Goal: Information Seeking & Learning: Check status

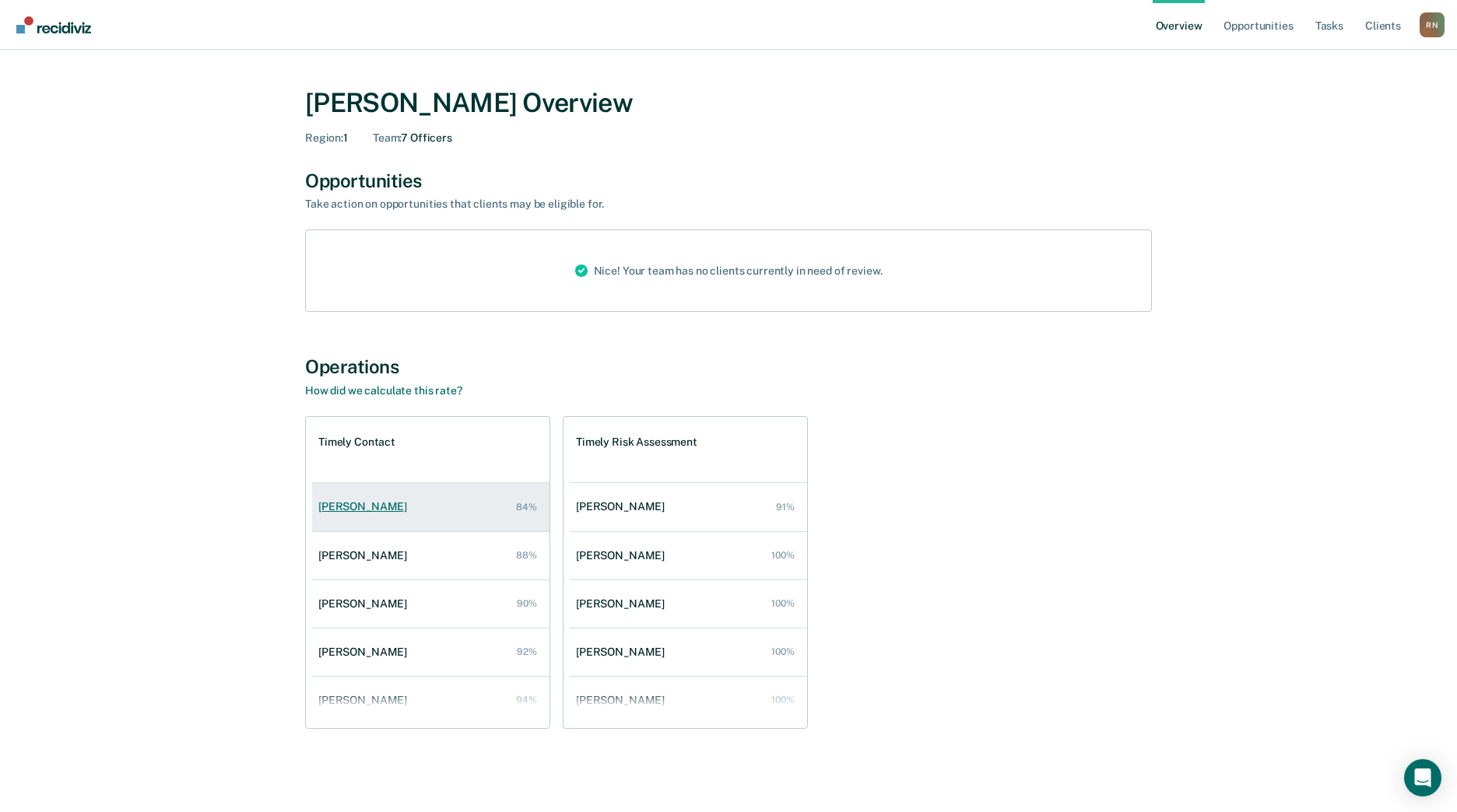
click at [357, 510] on div "[PERSON_NAME]" at bounding box center [365, 507] width 95 height 14
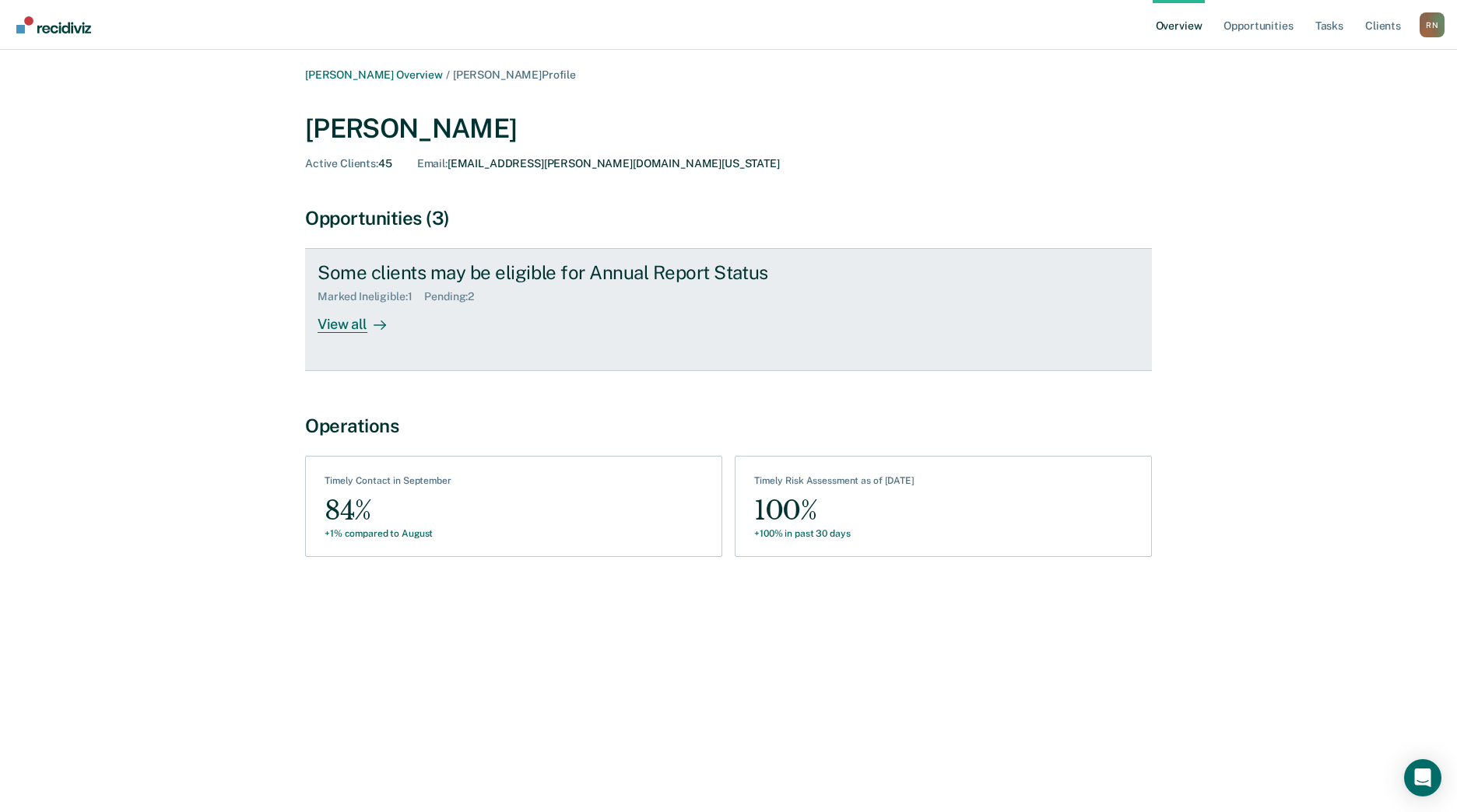
click at [341, 329] on div "View all" at bounding box center [360, 319] width 87 height 31
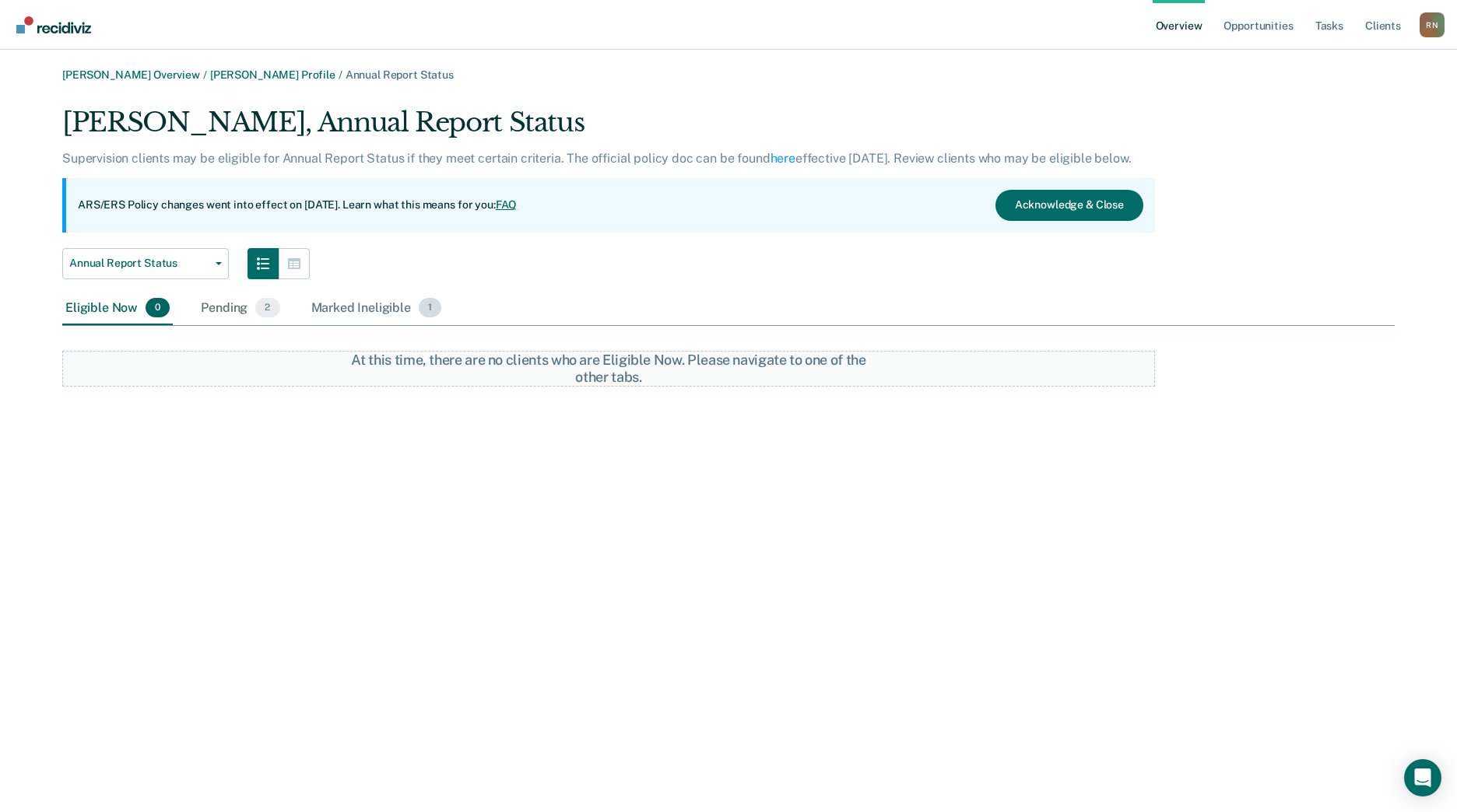
click at [340, 311] on div "Marked Ineligible 1" at bounding box center [377, 309] width 137 height 34
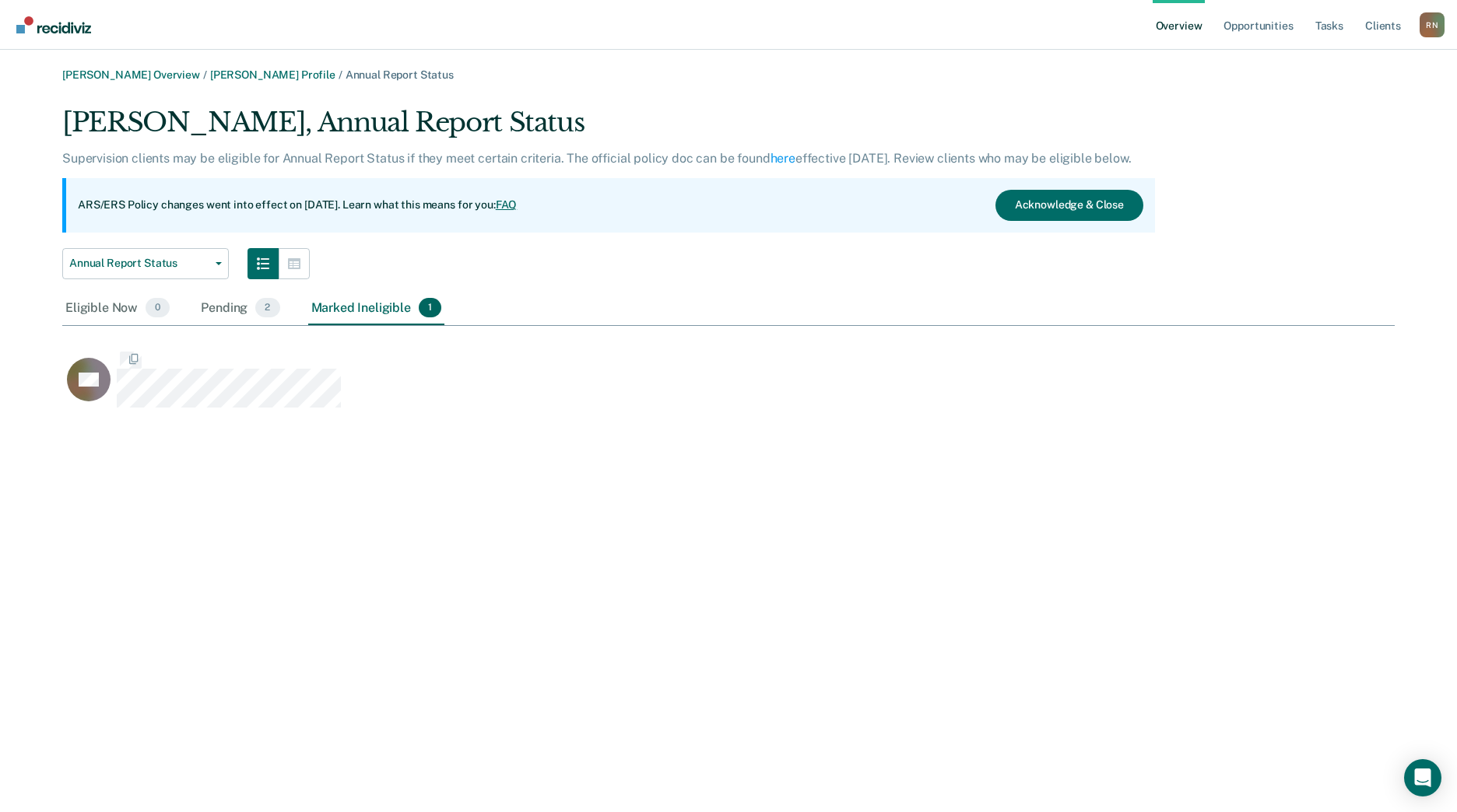
scroll to position [294, 1321]
click at [1097, 206] on button "Acknowledge & Close" at bounding box center [1069, 205] width 148 height 31
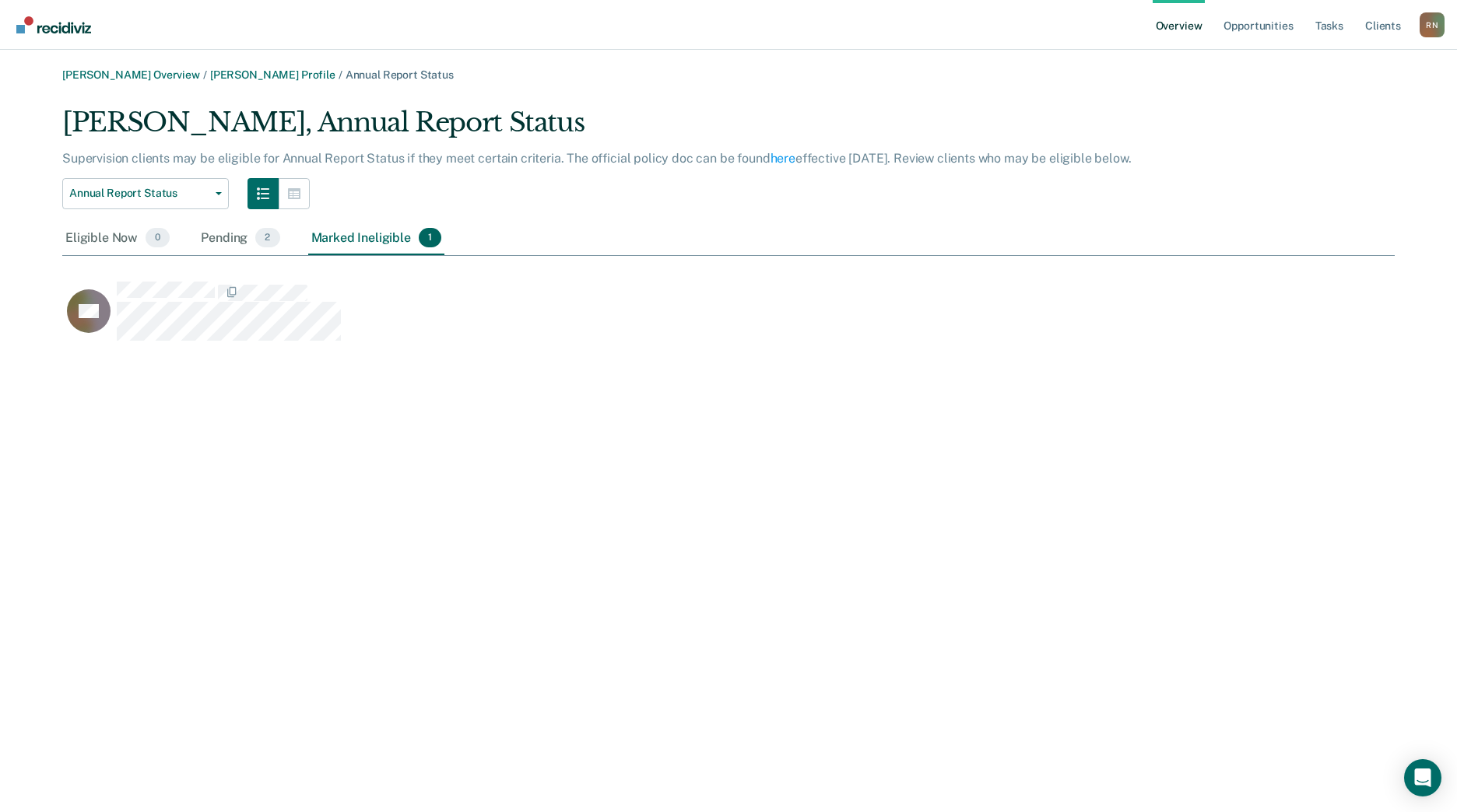
scroll to position [225, 1321]
click at [235, 238] on div "Pending 2" at bounding box center [240, 238] width 85 height 34
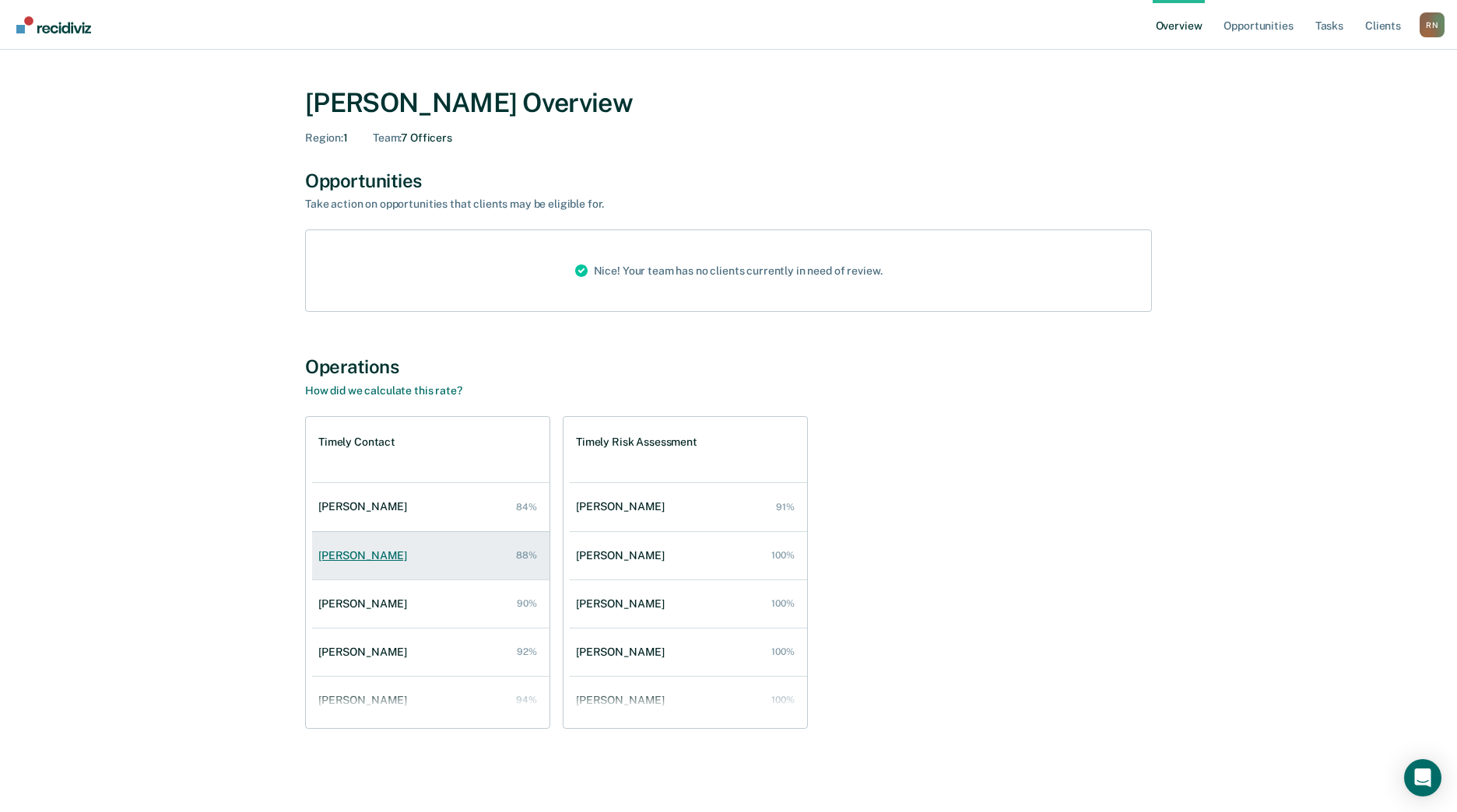
click at [349, 555] on div "[PERSON_NAME]" at bounding box center [365, 555] width 95 height 14
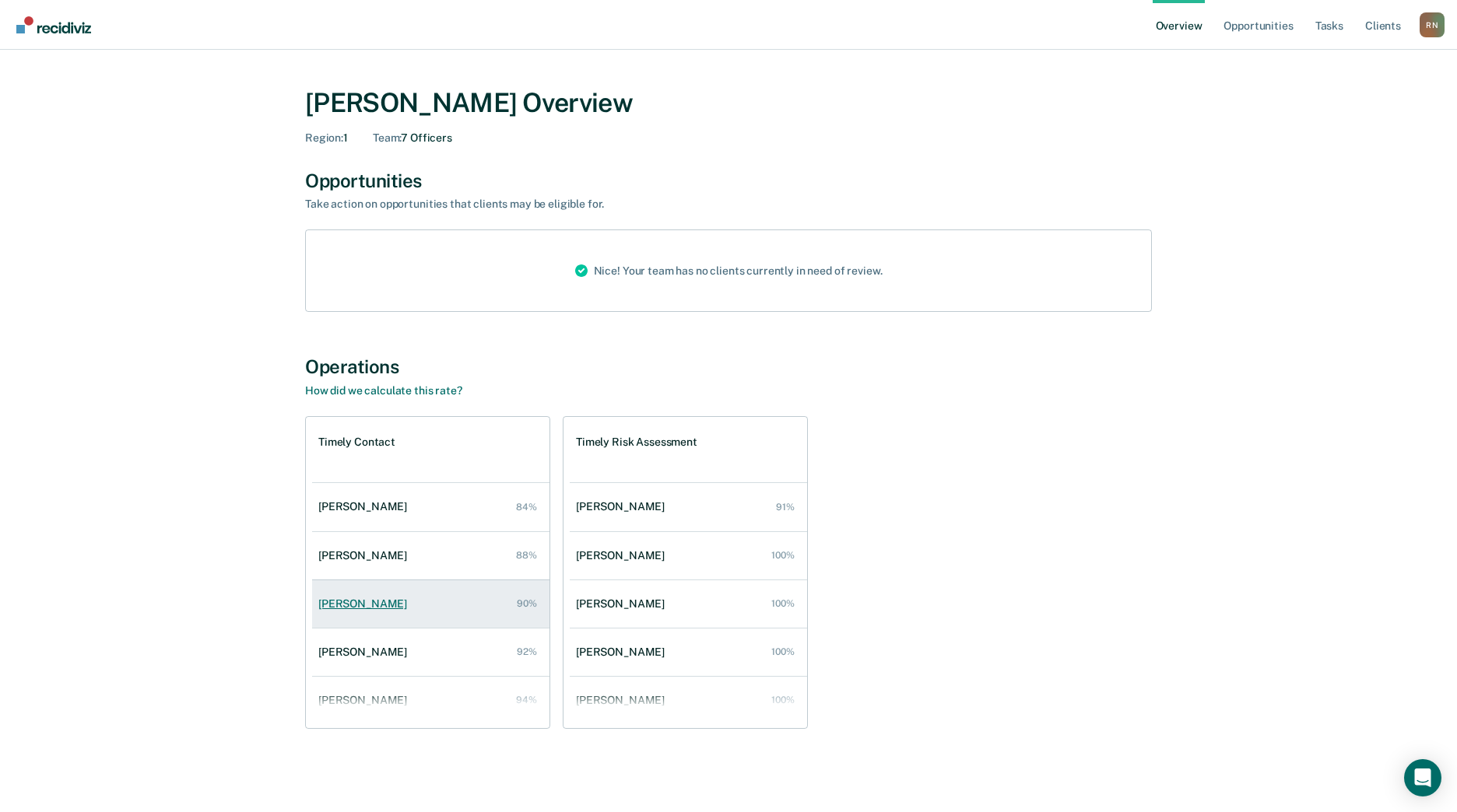
click at [348, 605] on div "[PERSON_NAME]" at bounding box center [365, 604] width 95 height 14
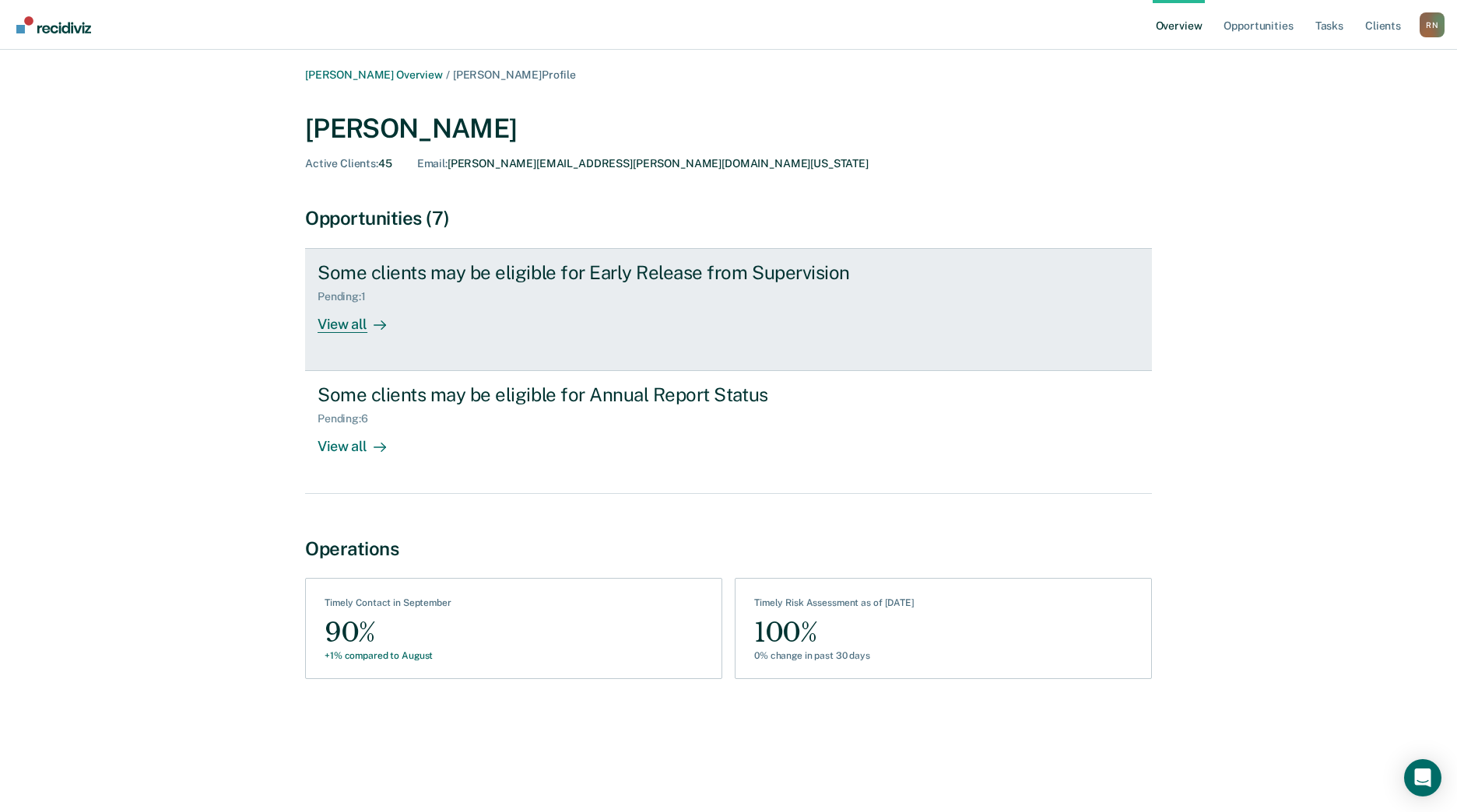
click at [417, 271] on div "Some clients may be eligible for Early Release from Supervision" at bounding box center [590, 272] width 546 height 23
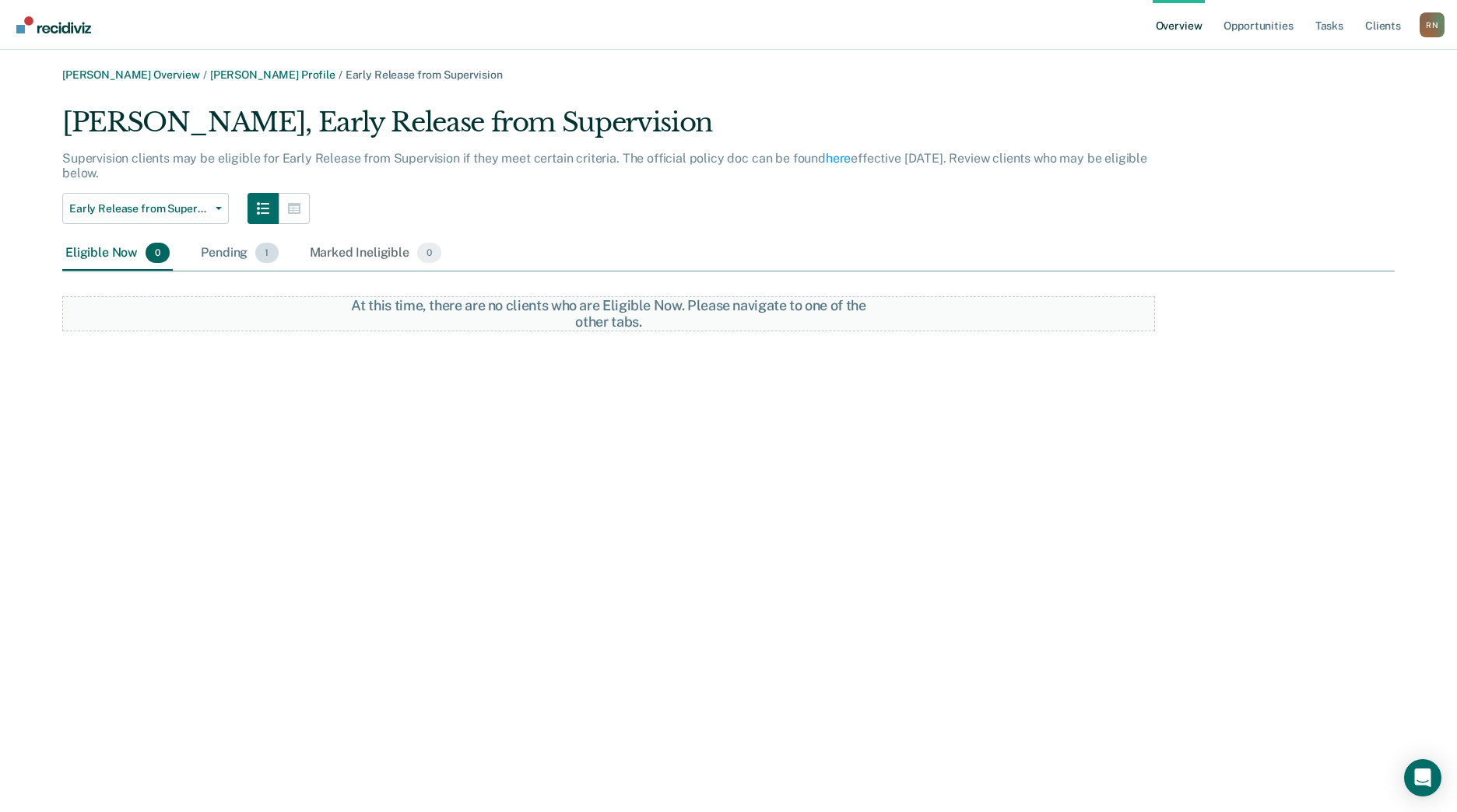
click at [237, 256] on div "Pending 1" at bounding box center [239, 254] width 83 height 34
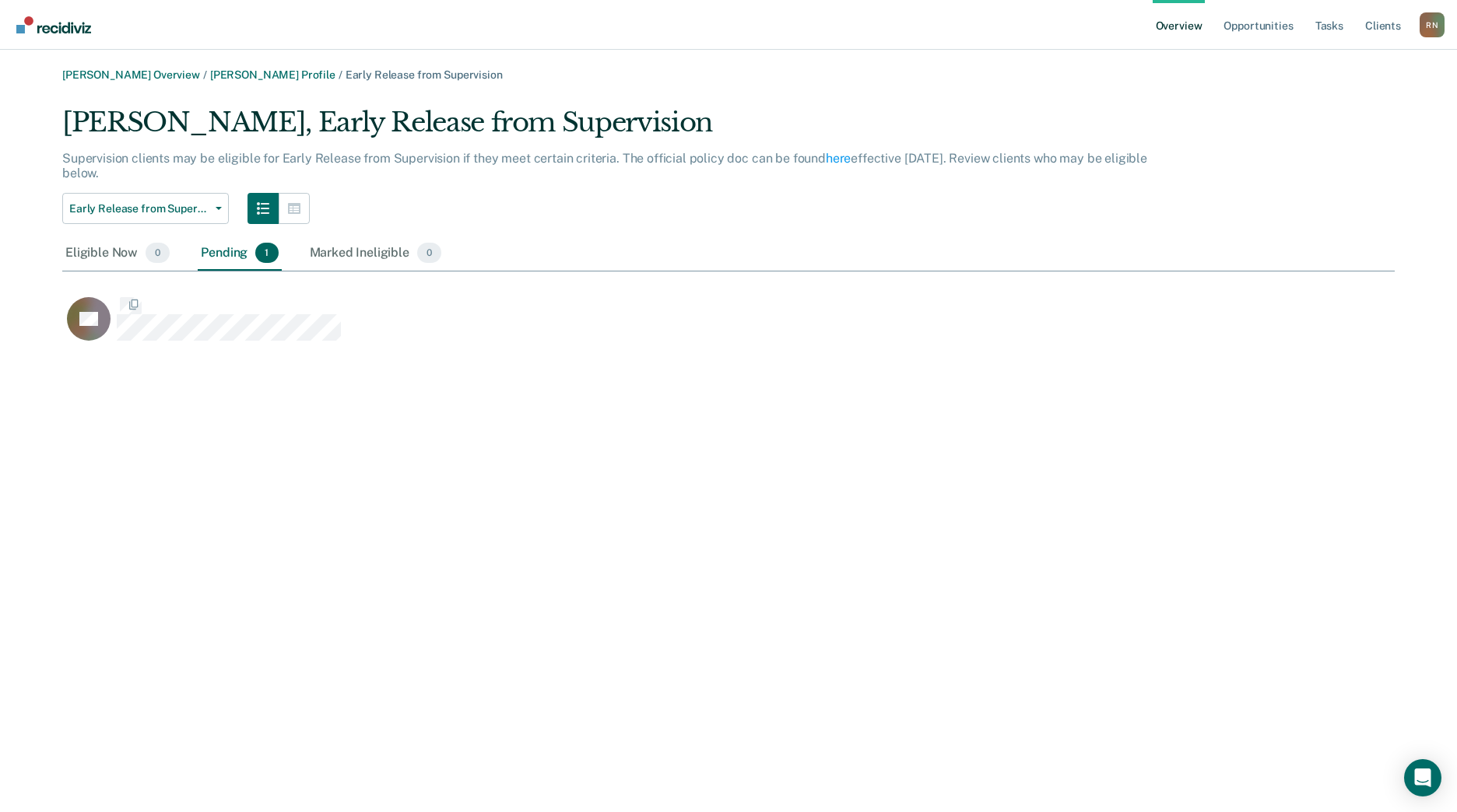
scroll to position [240, 1321]
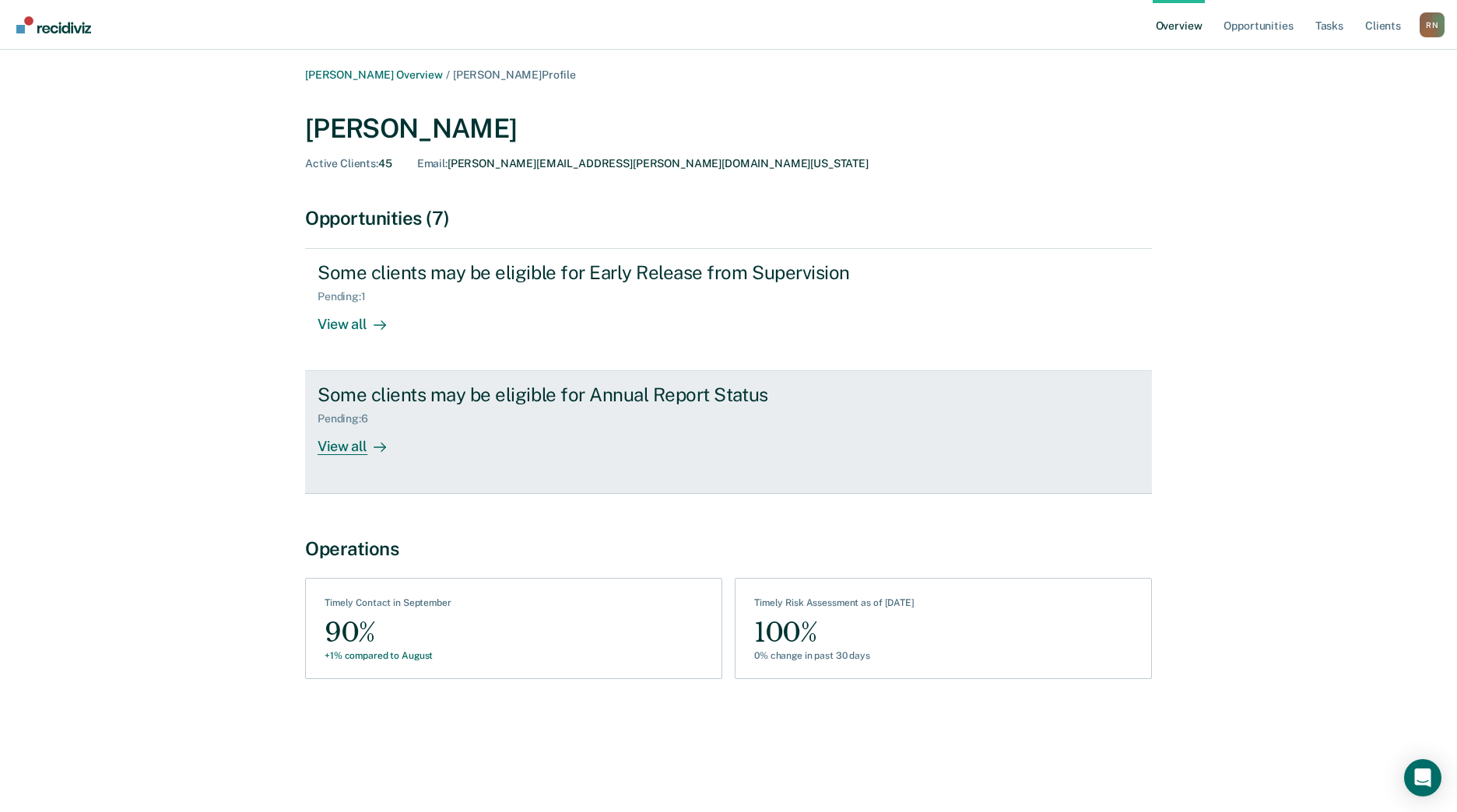
click at [344, 451] on div "View all" at bounding box center [360, 441] width 87 height 31
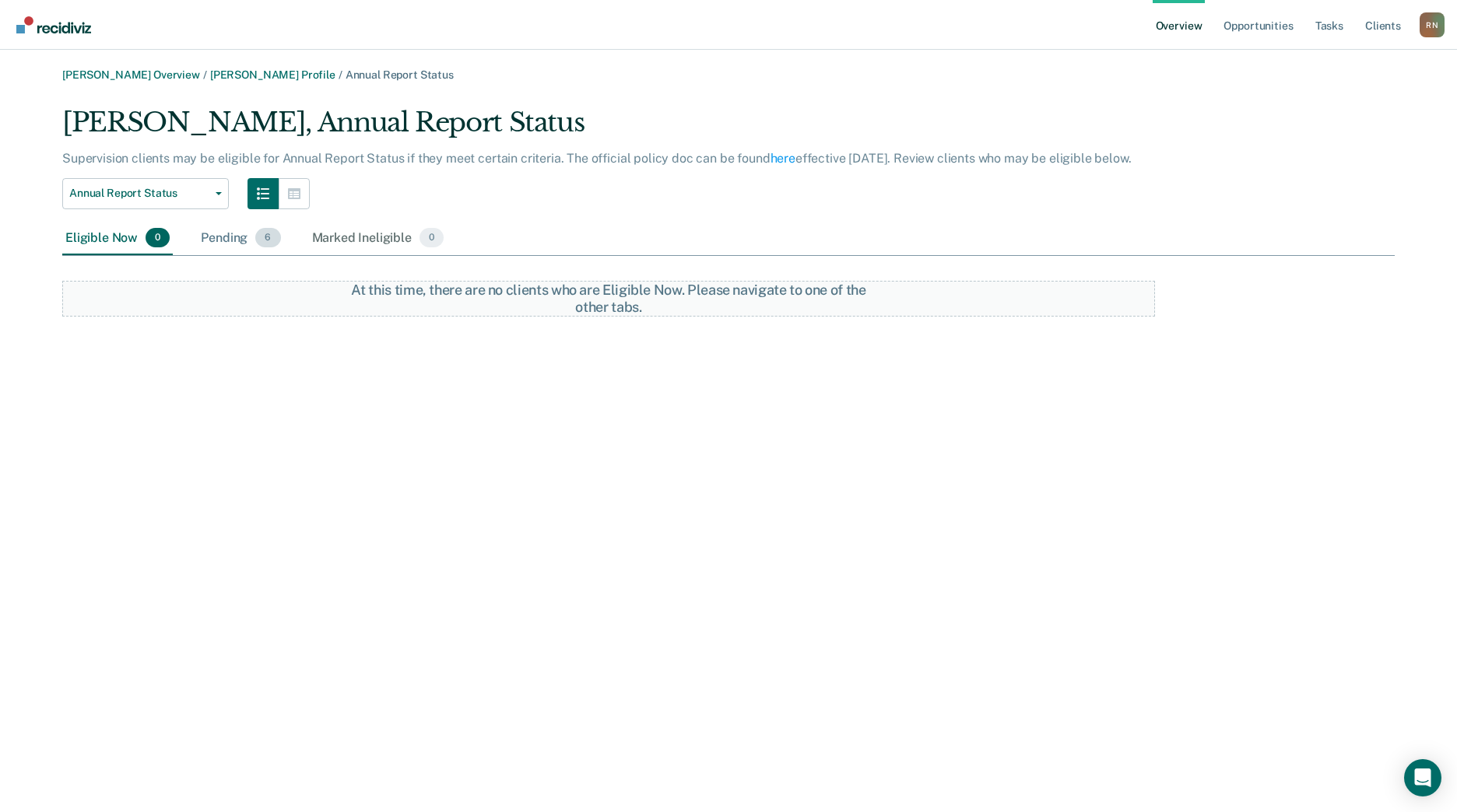
click at [229, 238] on div "Pending 6" at bounding box center [240, 238] width 86 height 34
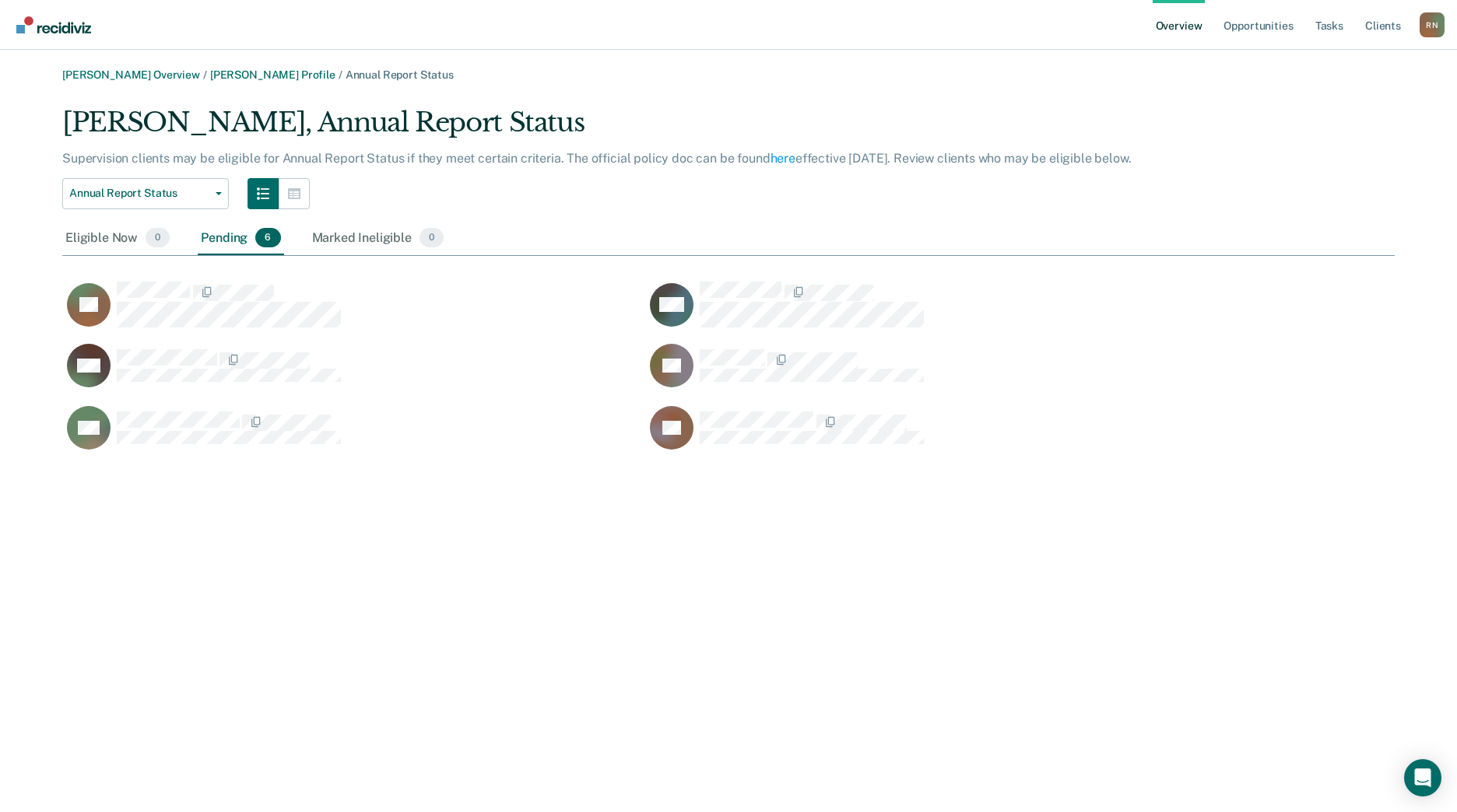
scroll to position [350, 1321]
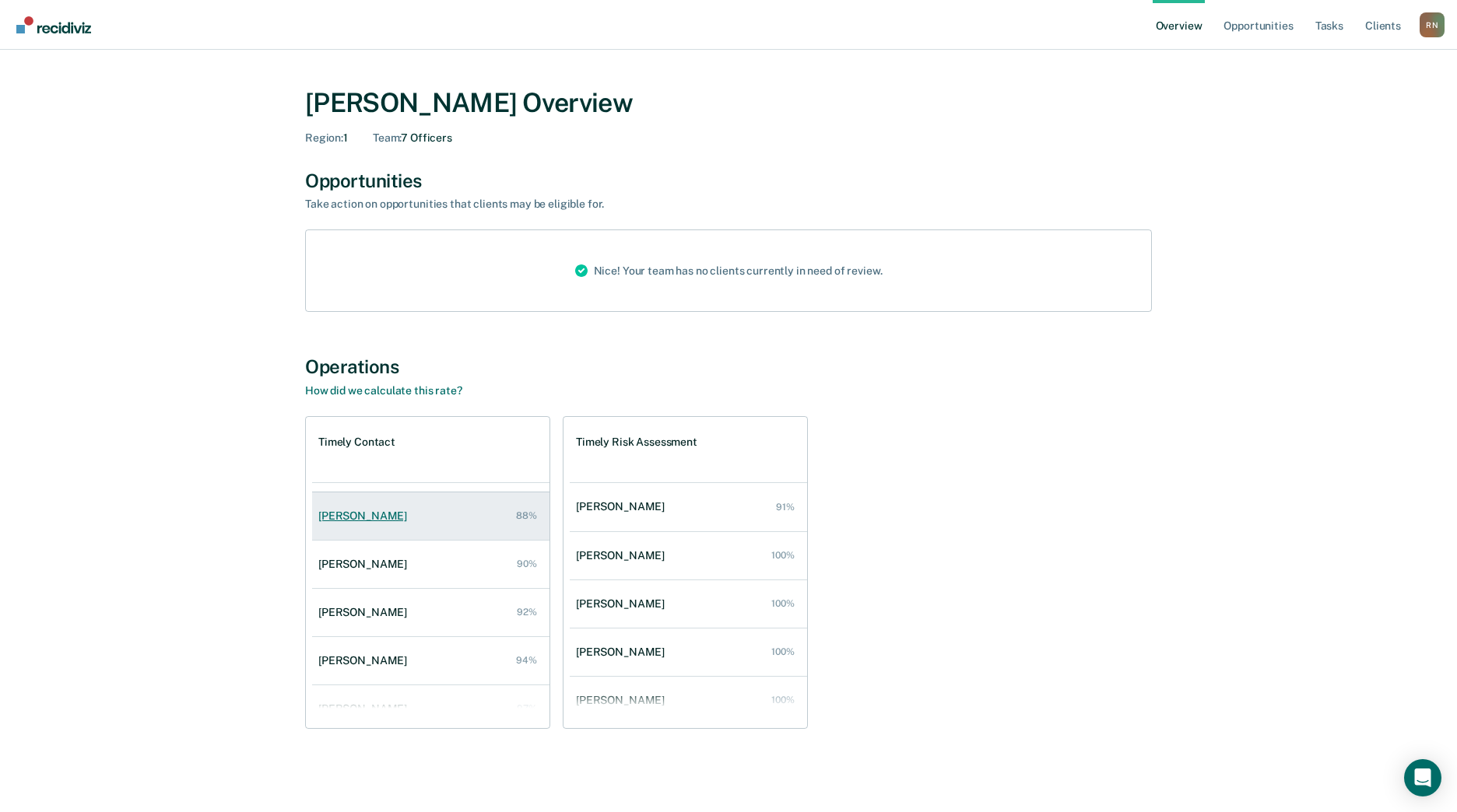
scroll to position [111, 0]
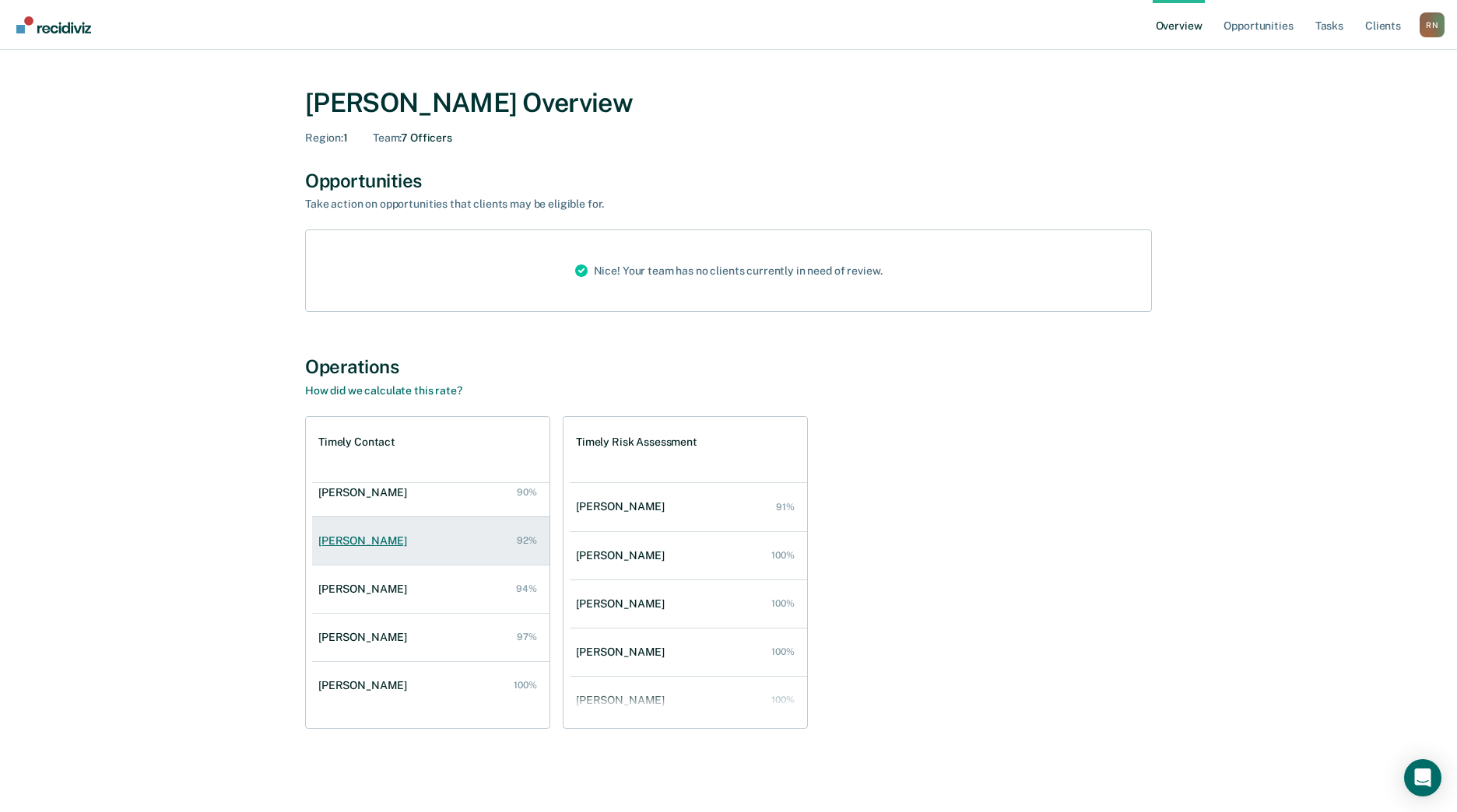
click at [353, 538] on div "[PERSON_NAME]" at bounding box center [365, 541] width 95 height 14
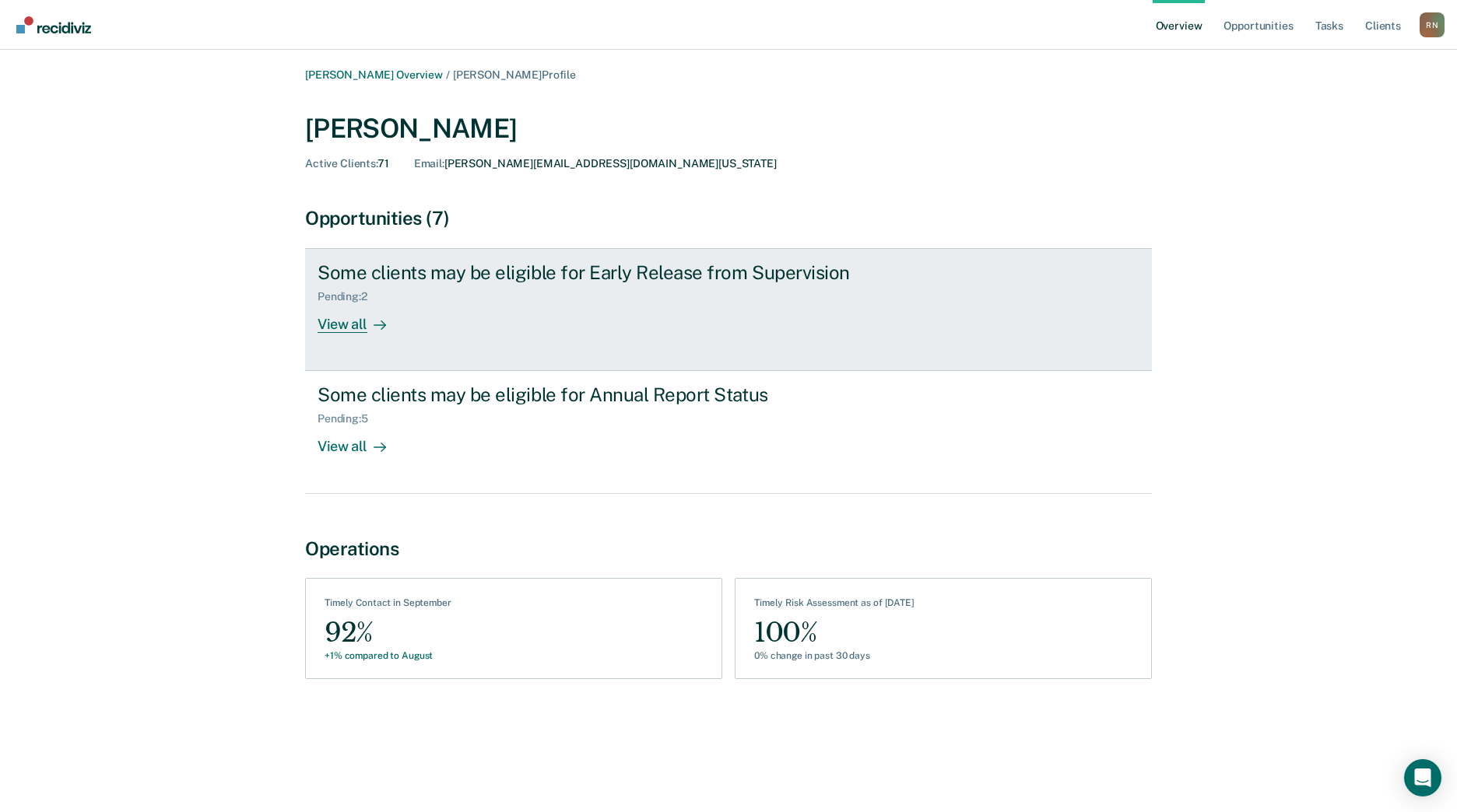
click at [356, 323] on div "View all" at bounding box center [360, 319] width 87 height 31
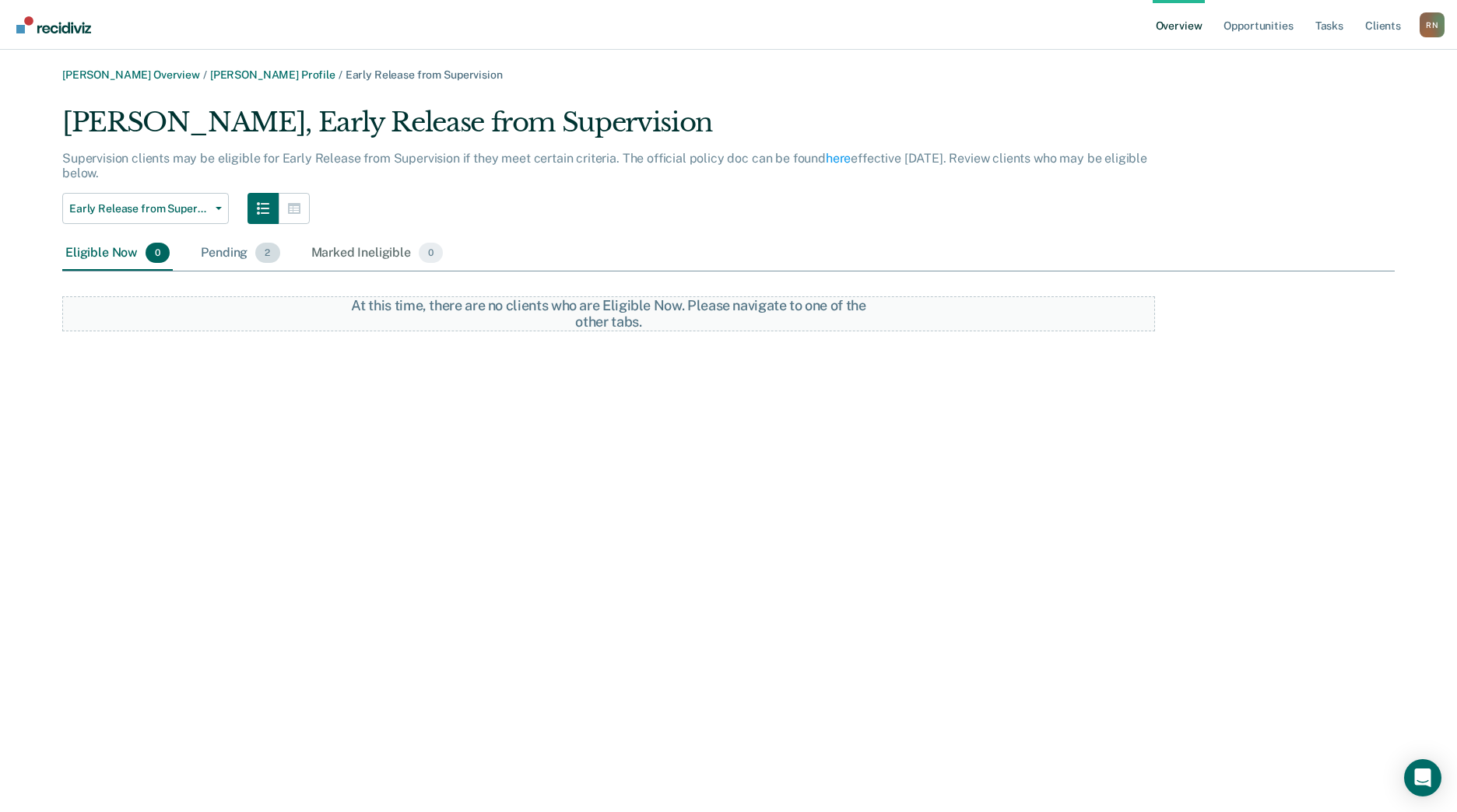
click at [228, 248] on div "Pending 2" at bounding box center [240, 254] width 85 height 34
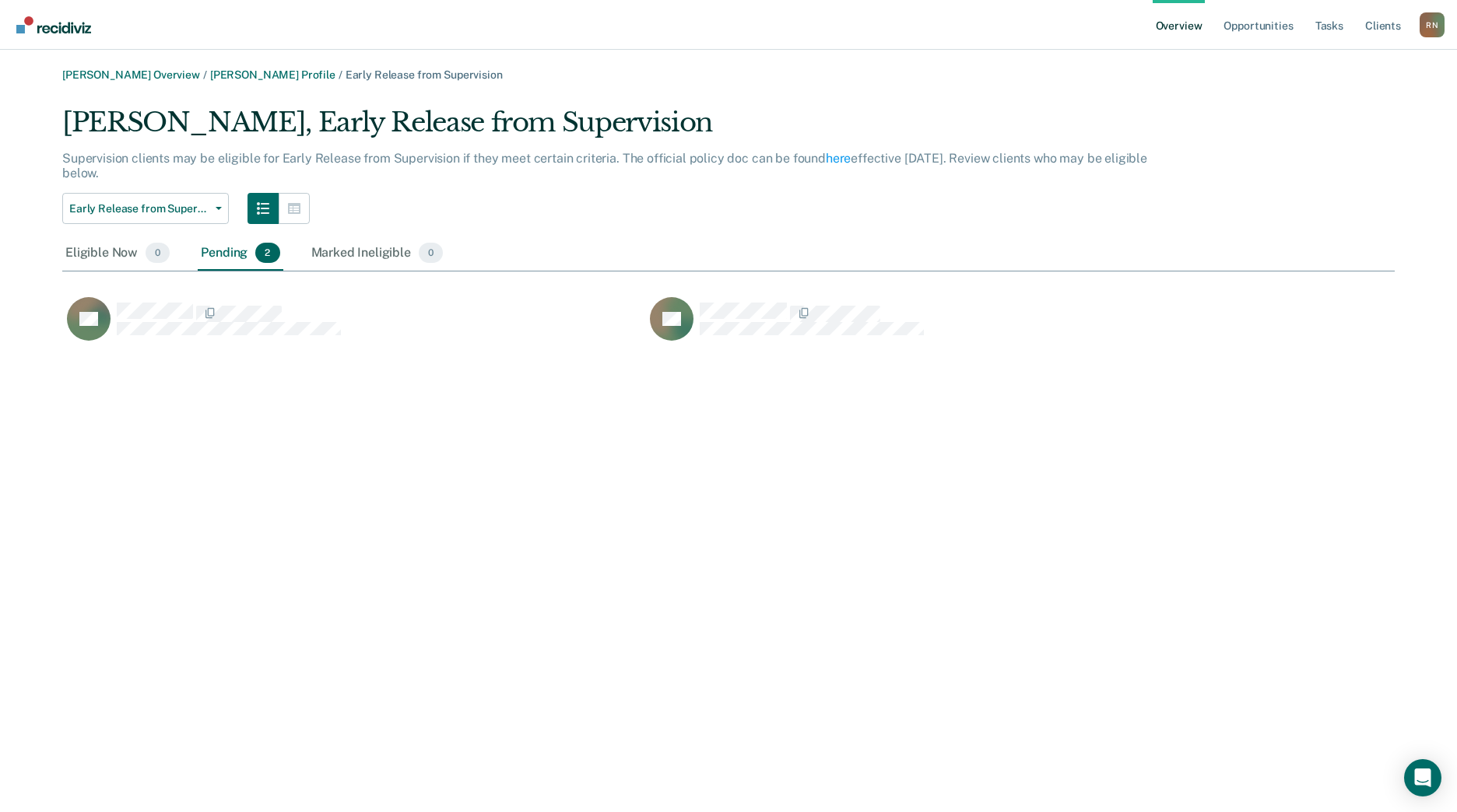
scroll to position [240, 1321]
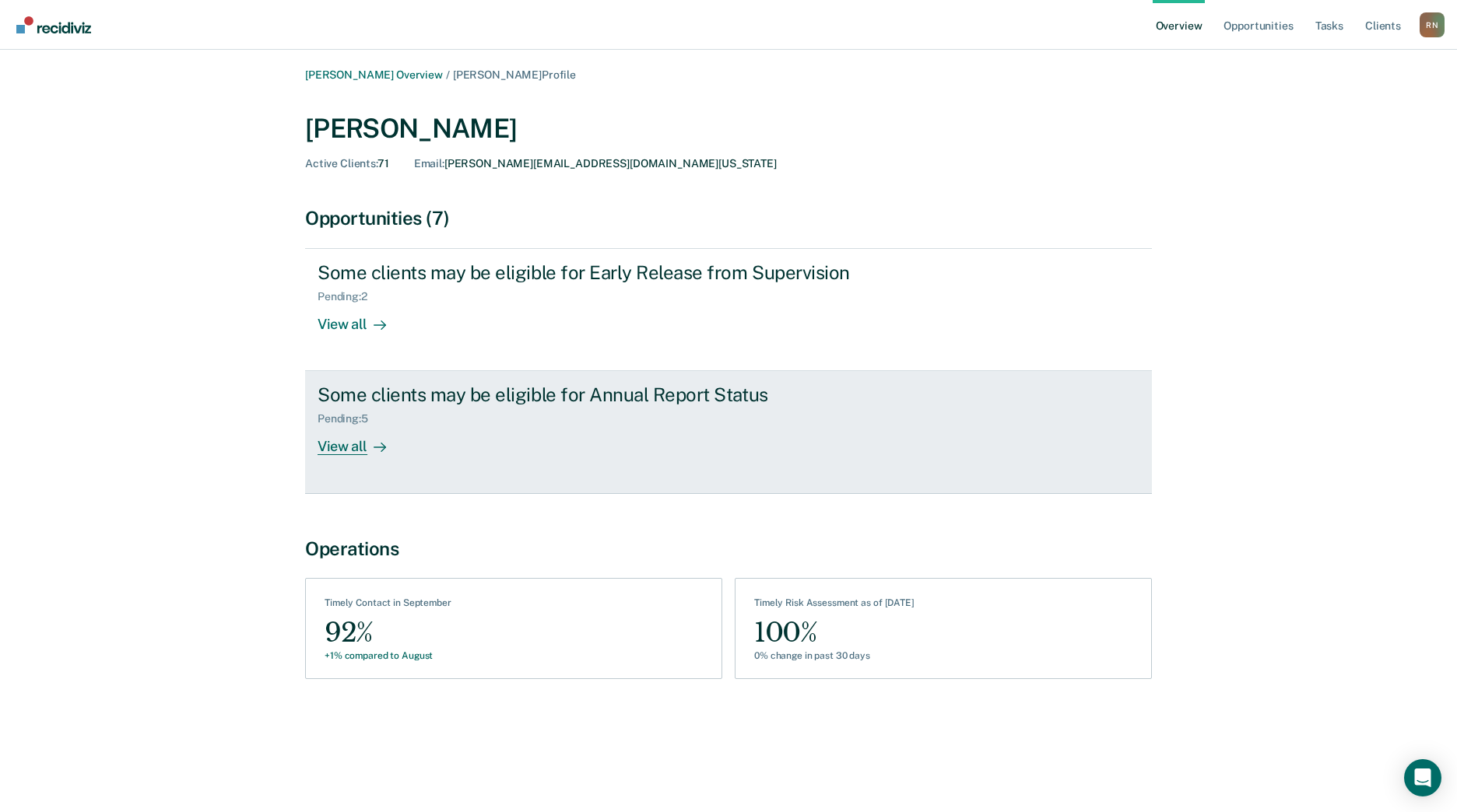
click at [350, 442] on div "View all" at bounding box center [360, 441] width 87 height 31
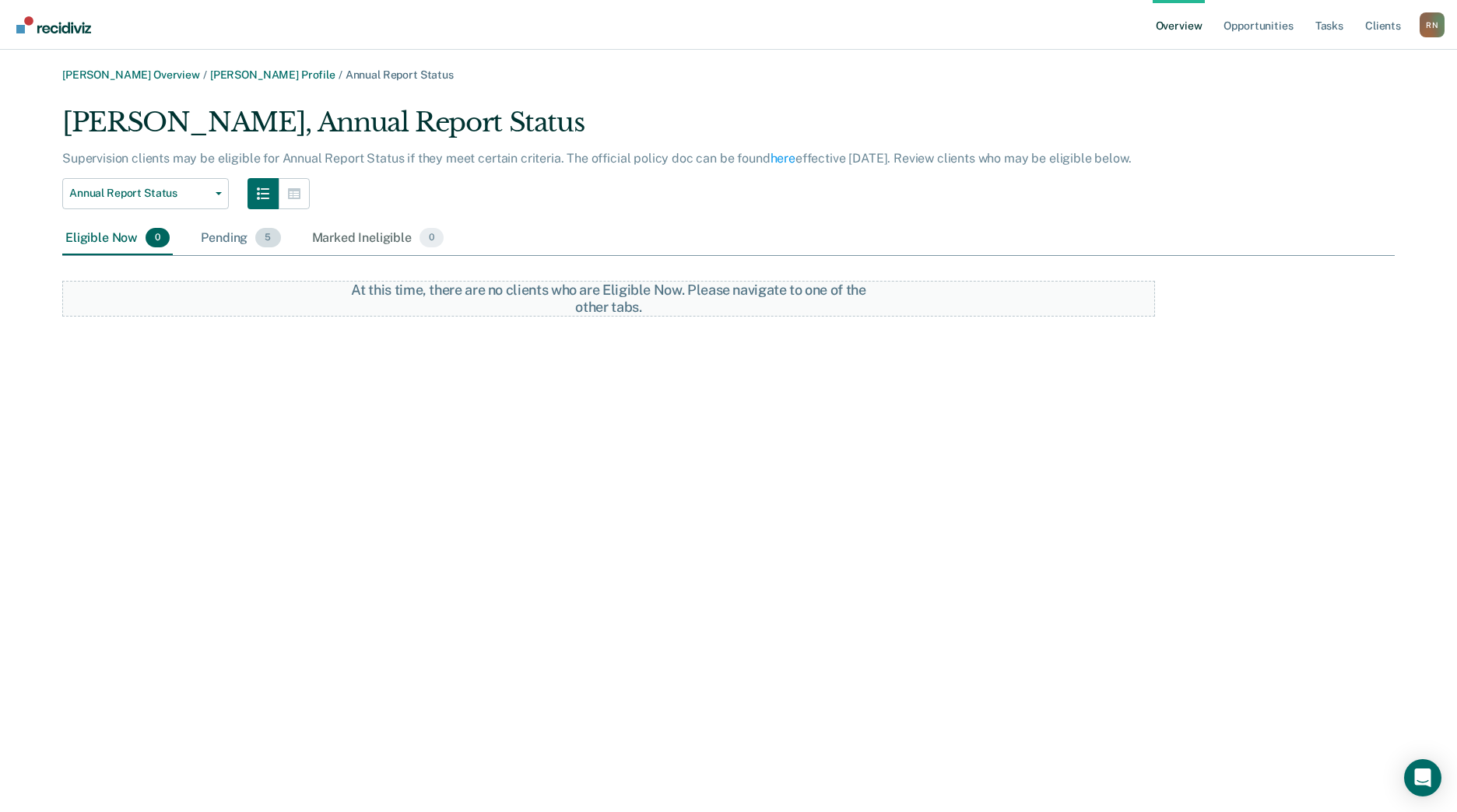
click at [221, 237] on div "Pending 5" at bounding box center [240, 238] width 86 height 34
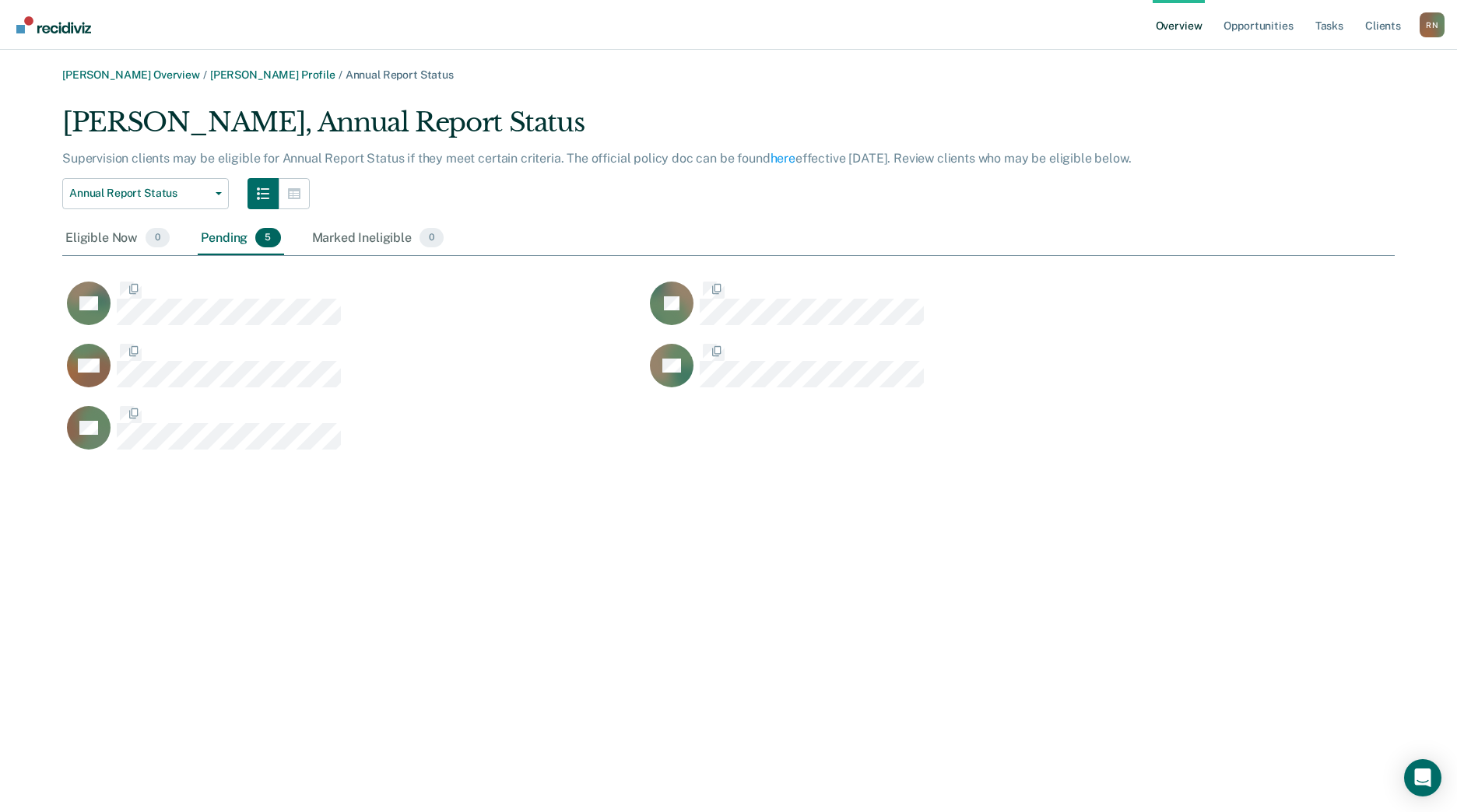
scroll to position [350, 1321]
